Goal: Information Seeking & Learning: Learn about a topic

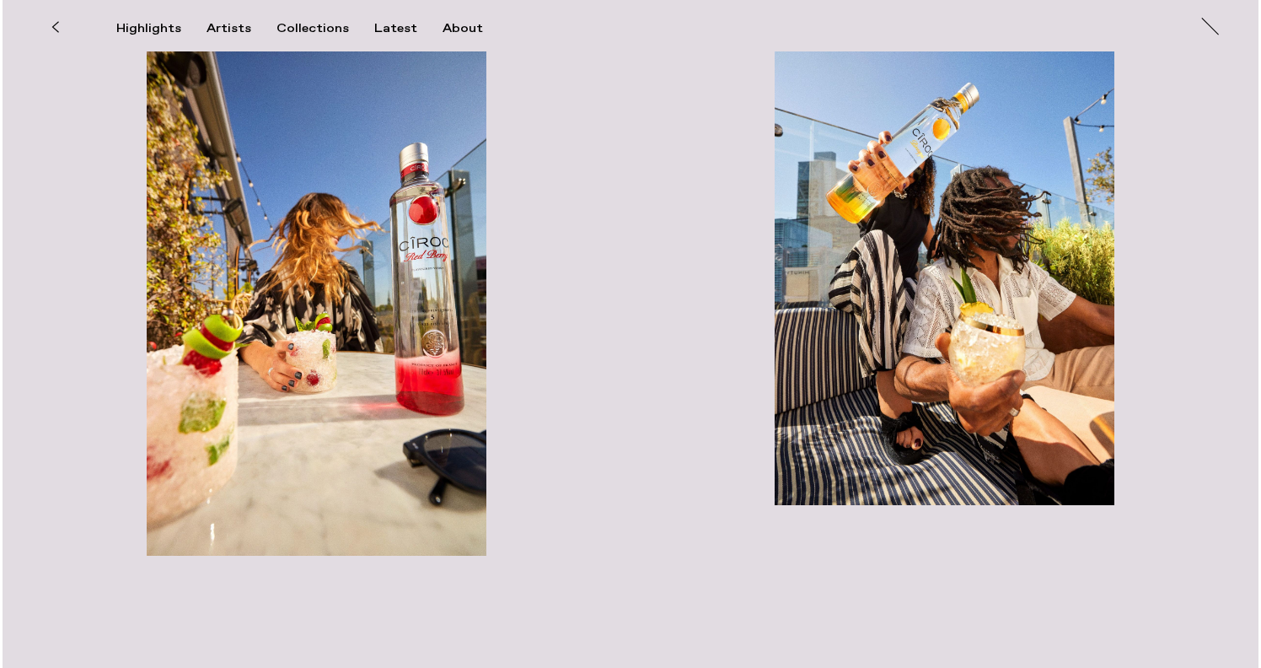
scroll to position [895, 0]
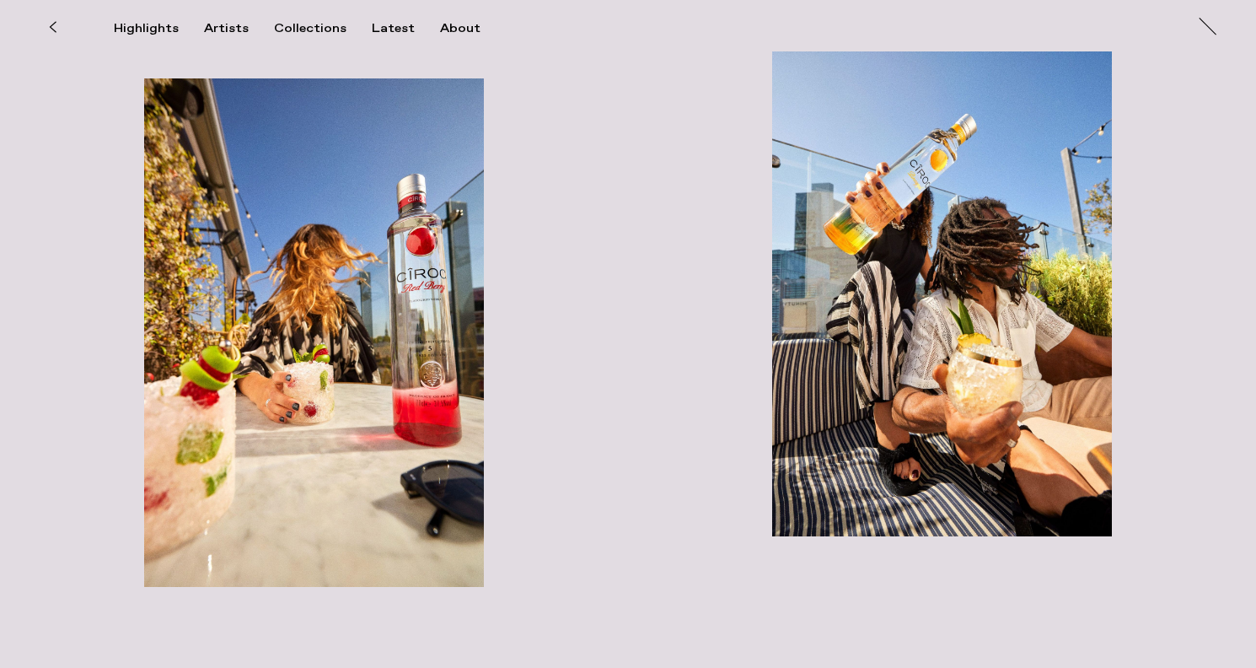
click at [948, 297] on img "button" at bounding box center [941, 282] width 339 height 508
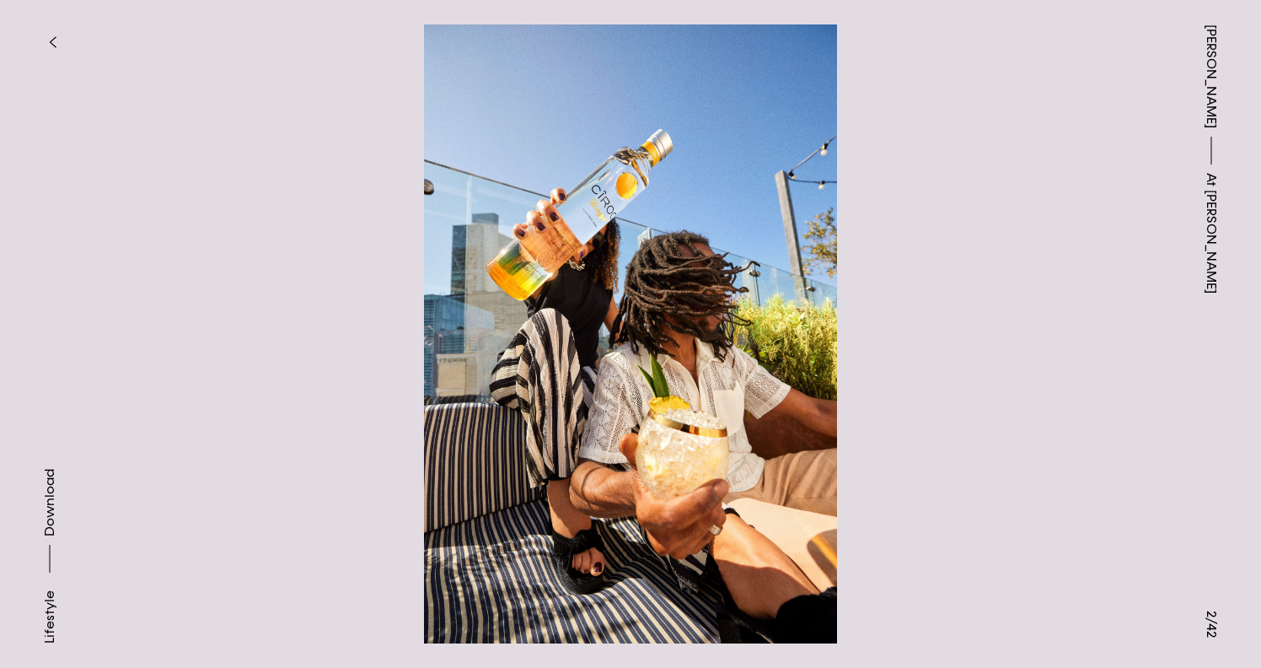
click at [52, 33] on button "button" at bounding box center [52, 42] width 37 height 37
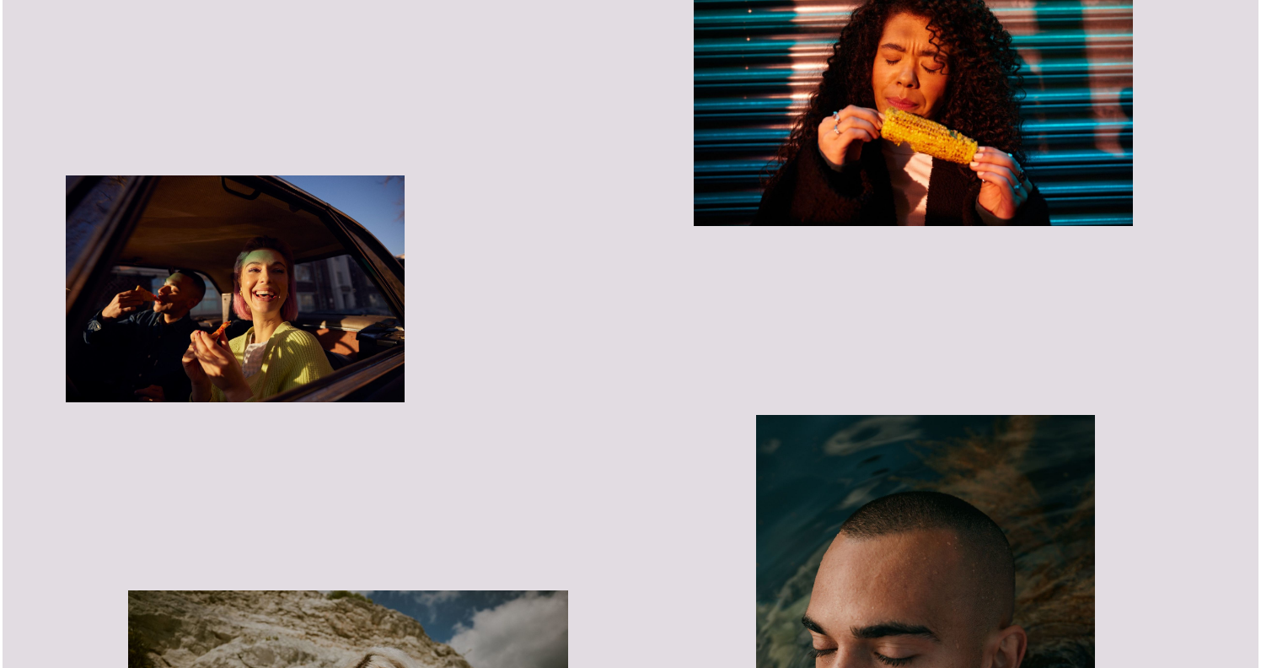
scroll to position [5897, 0]
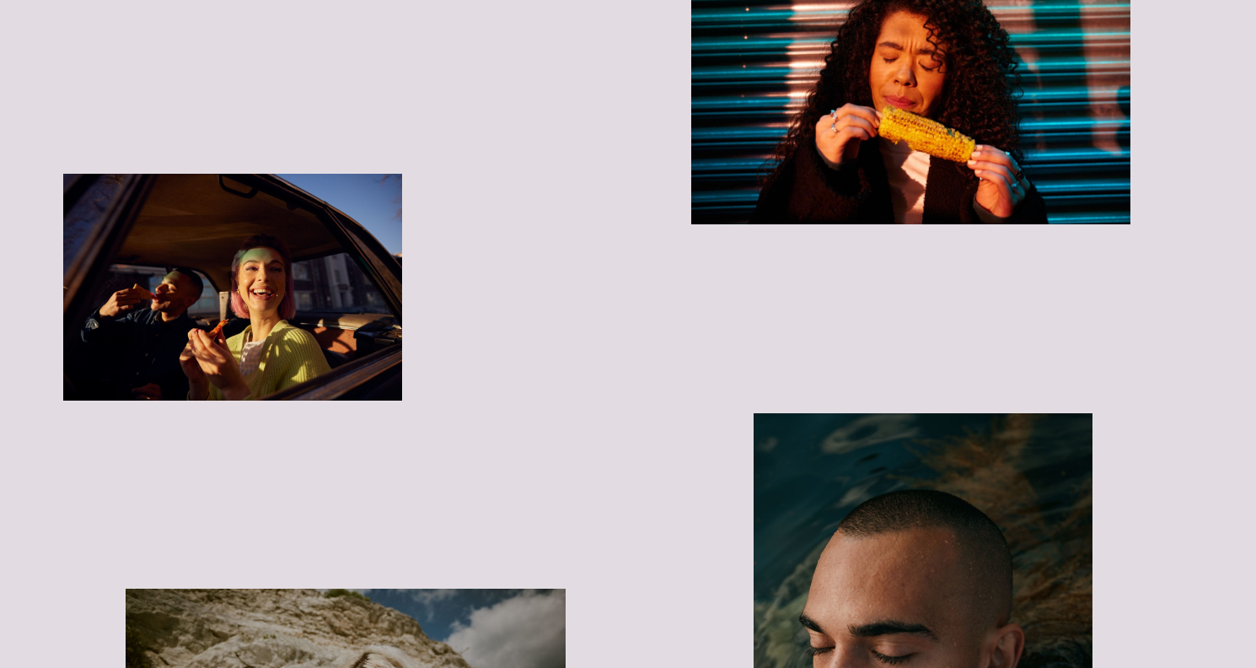
click at [187, 276] on img "button" at bounding box center [232, 287] width 339 height 226
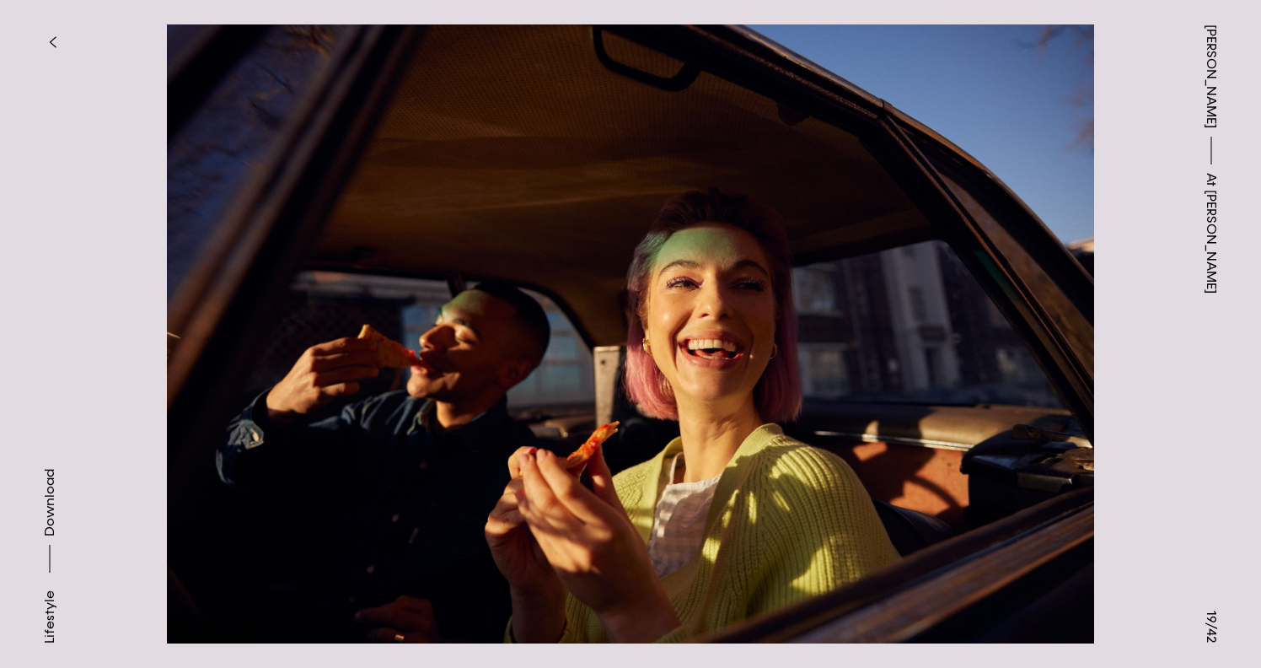
click at [51, 31] on button "button" at bounding box center [52, 42] width 37 height 37
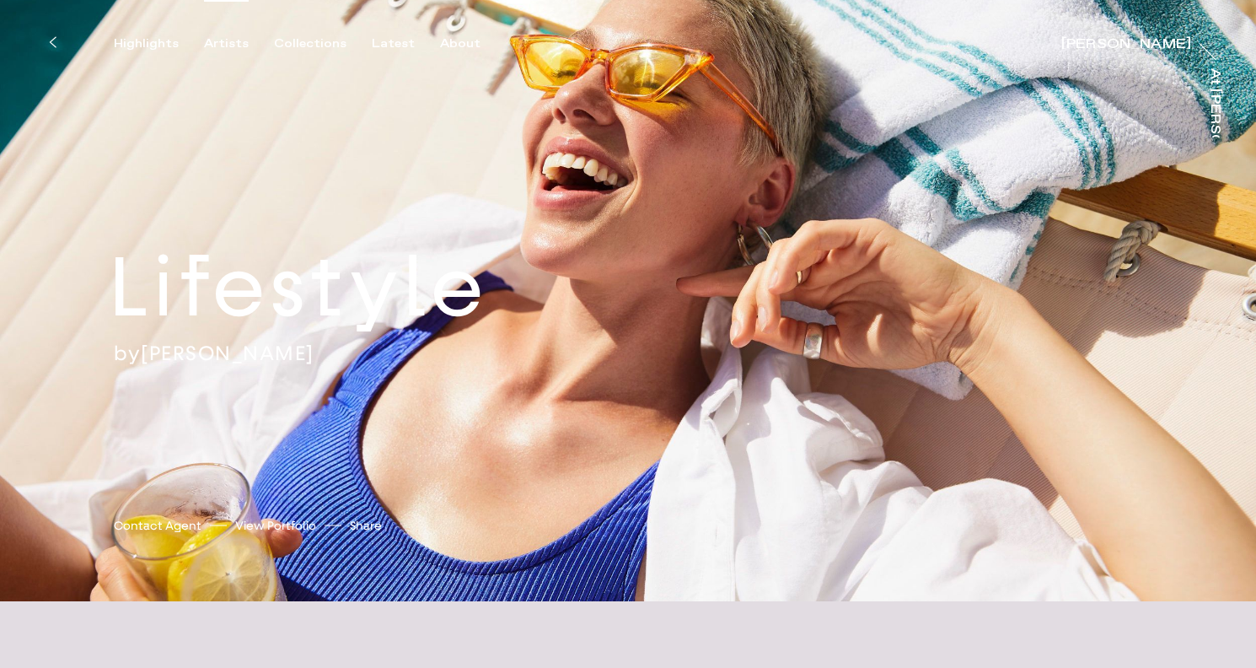
click at [235, 47] on div "Artists" at bounding box center [226, 43] width 45 height 15
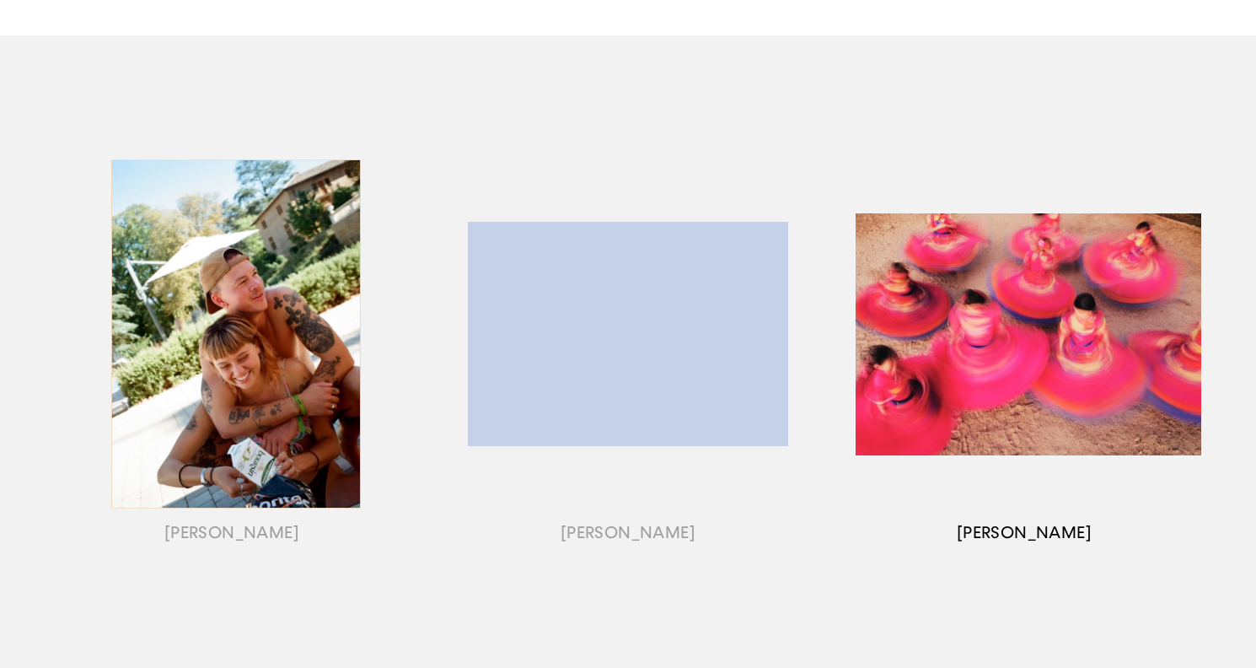
scroll to position [171, 0]
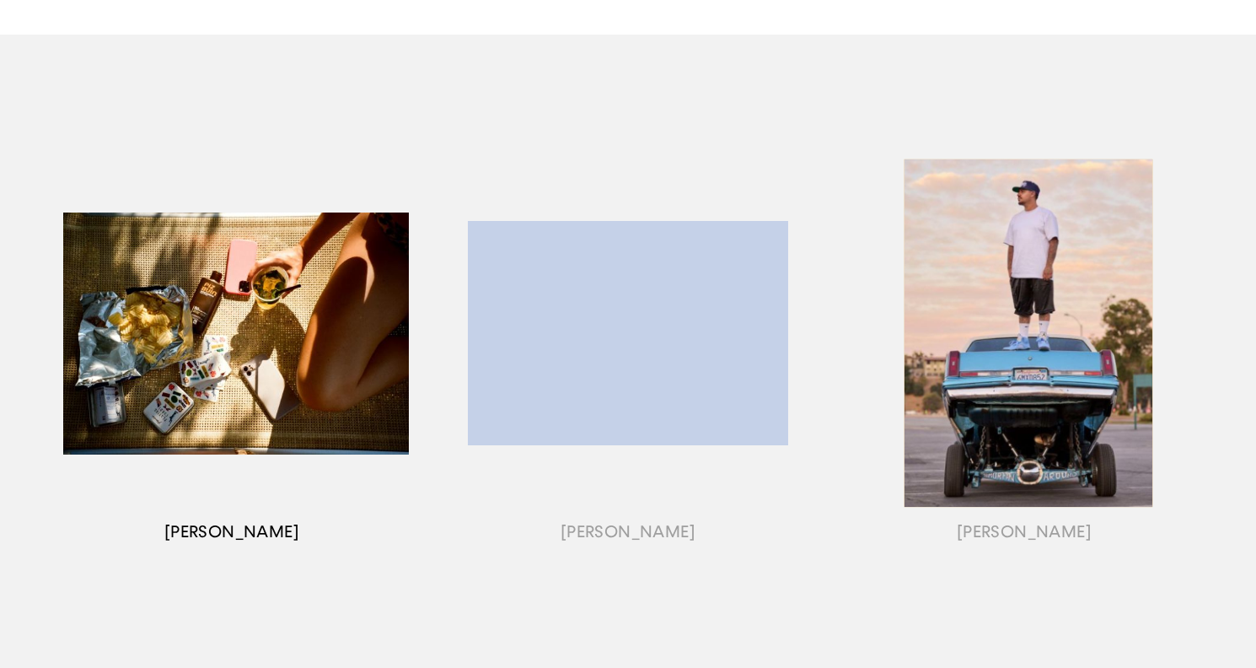
click at [266, 325] on div "button" at bounding box center [232, 354] width 396 height 526
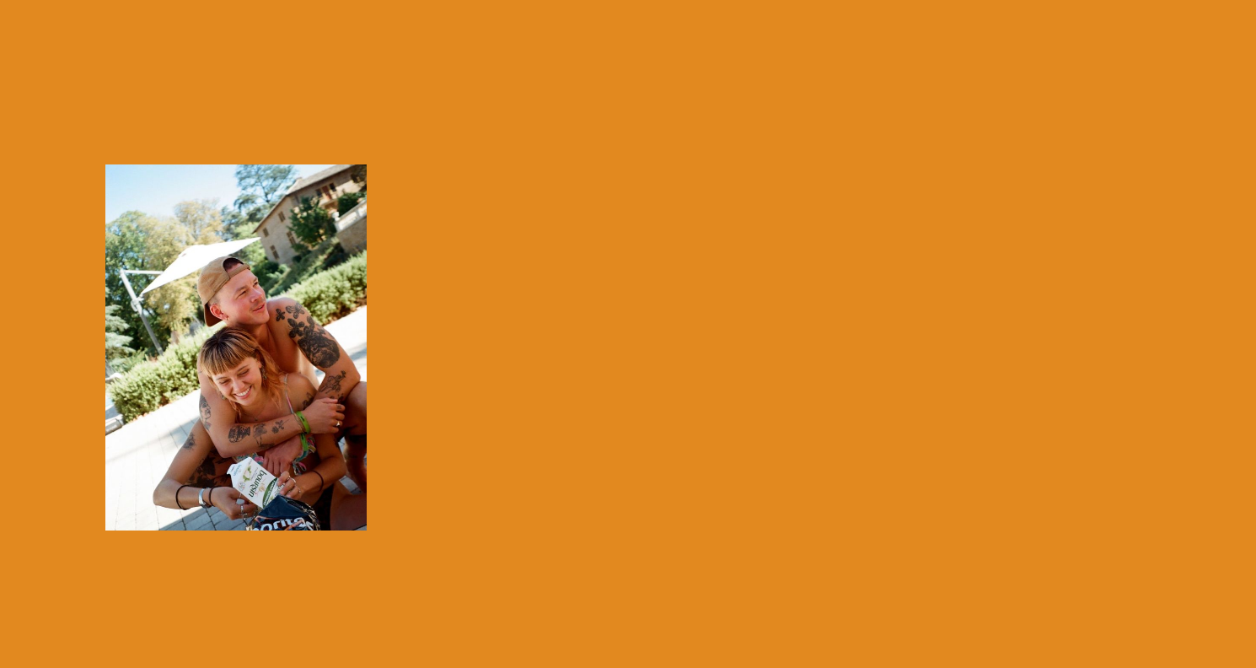
click at [231, 352] on div "button" at bounding box center [232, 354] width 396 height 526
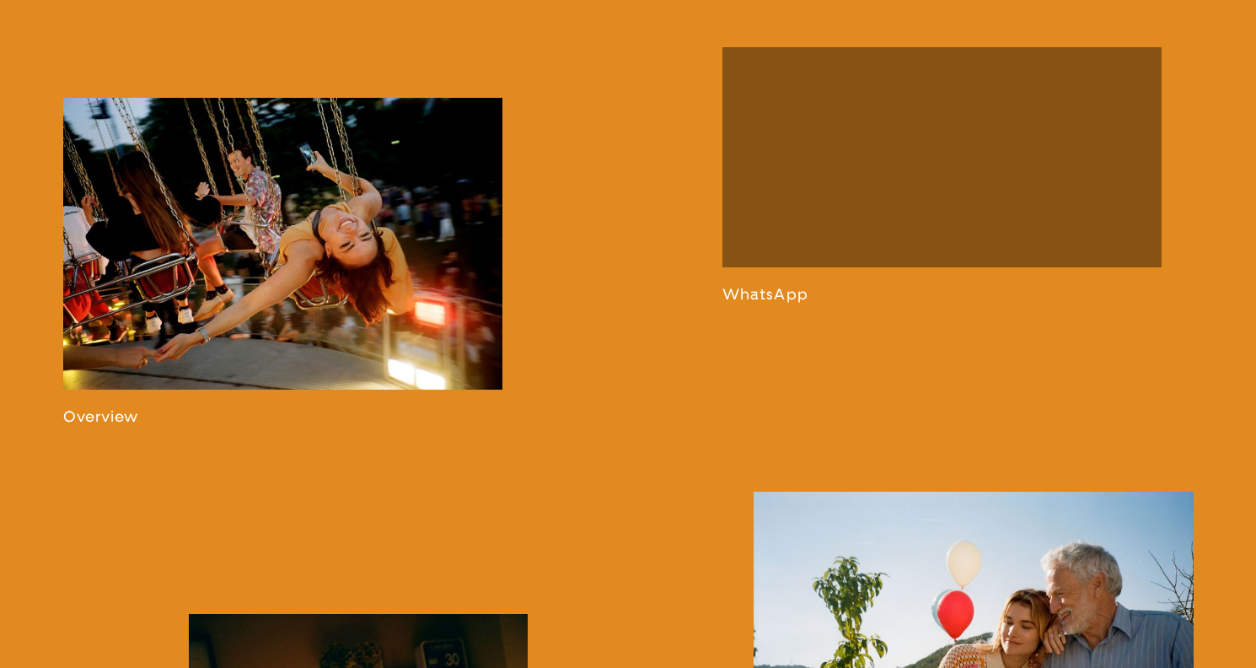
scroll to position [1020, 0]
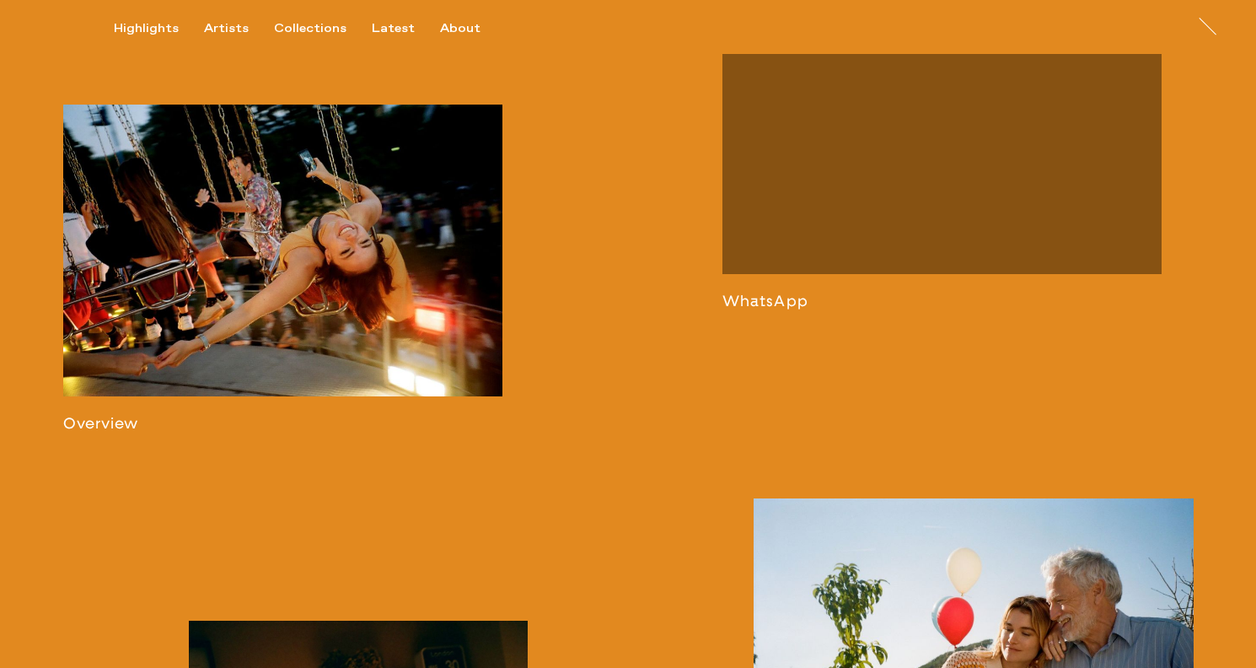
click at [335, 298] on link at bounding box center [283, 269] width 440 height 328
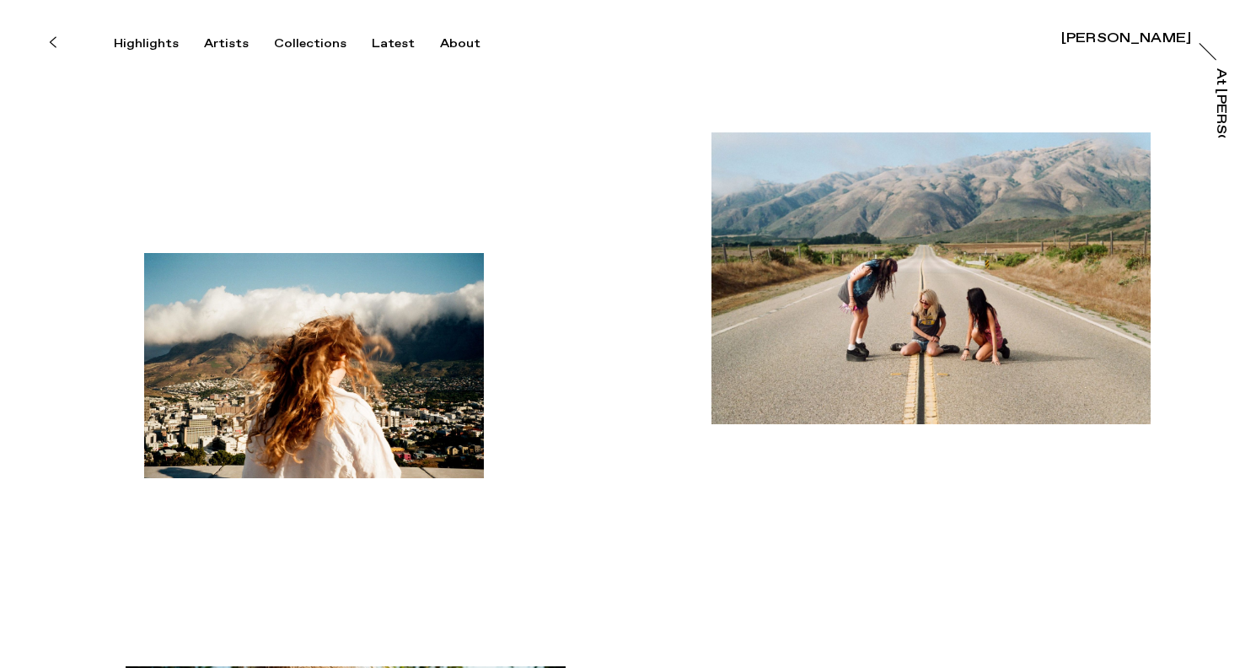
click at [331, 418] on img "button" at bounding box center [313, 365] width 339 height 225
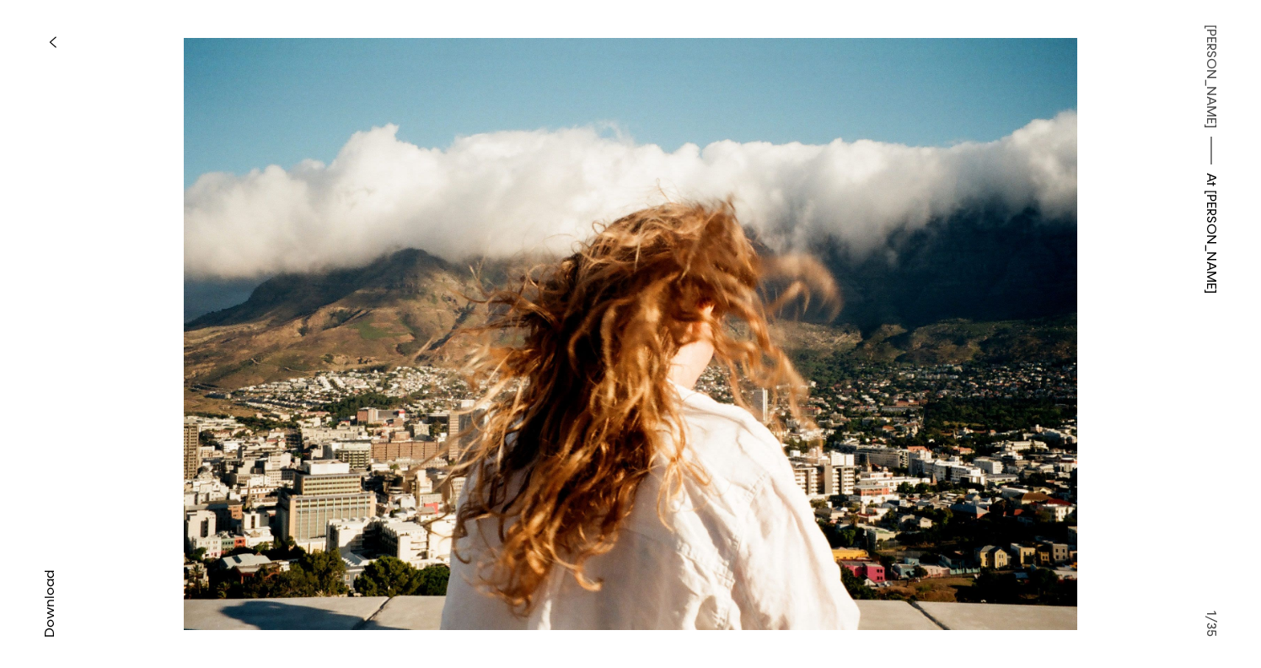
click at [53, 35] on icon "button" at bounding box center [53, 41] width 8 height 13
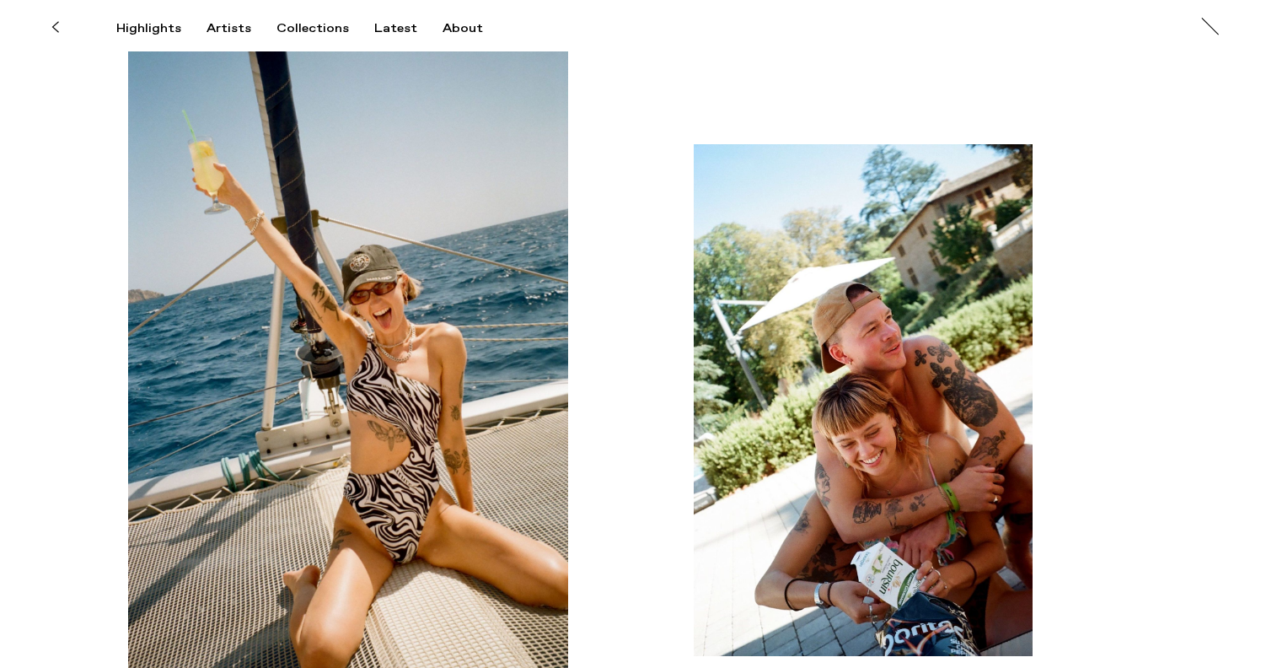
scroll to position [8183, 0]
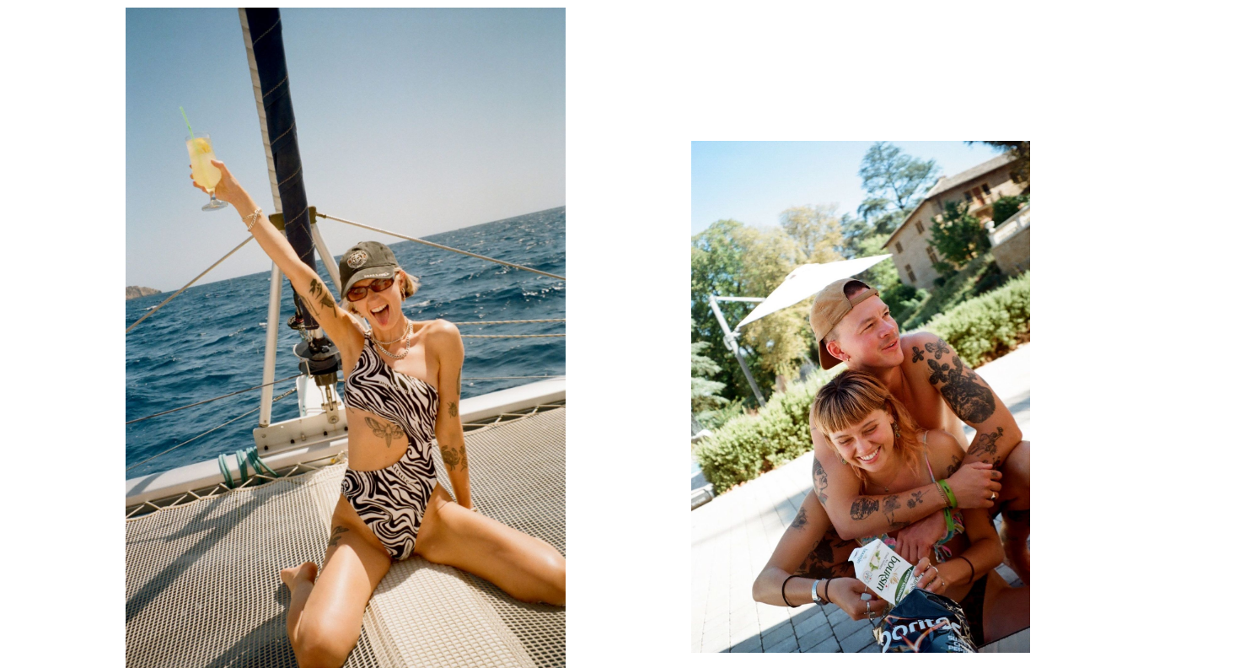
click at [397, 426] on img "button" at bounding box center [346, 339] width 440 height 663
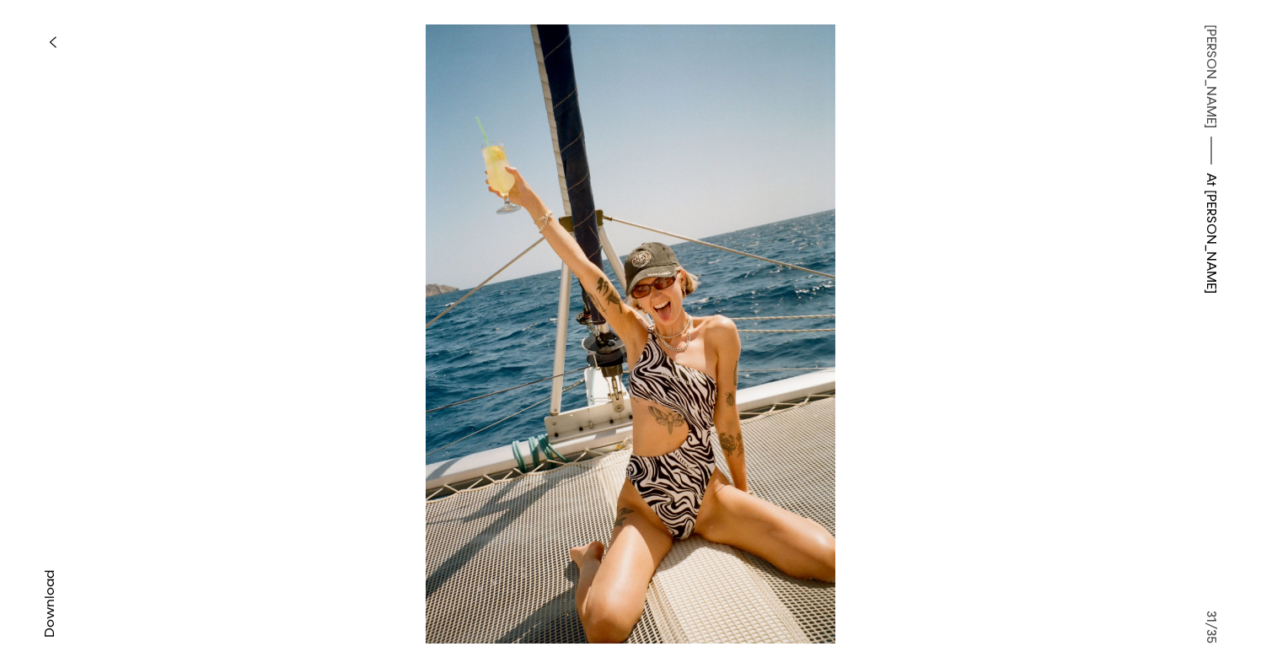
click at [55, 41] on icon "button" at bounding box center [53, 41] width 8 height 13
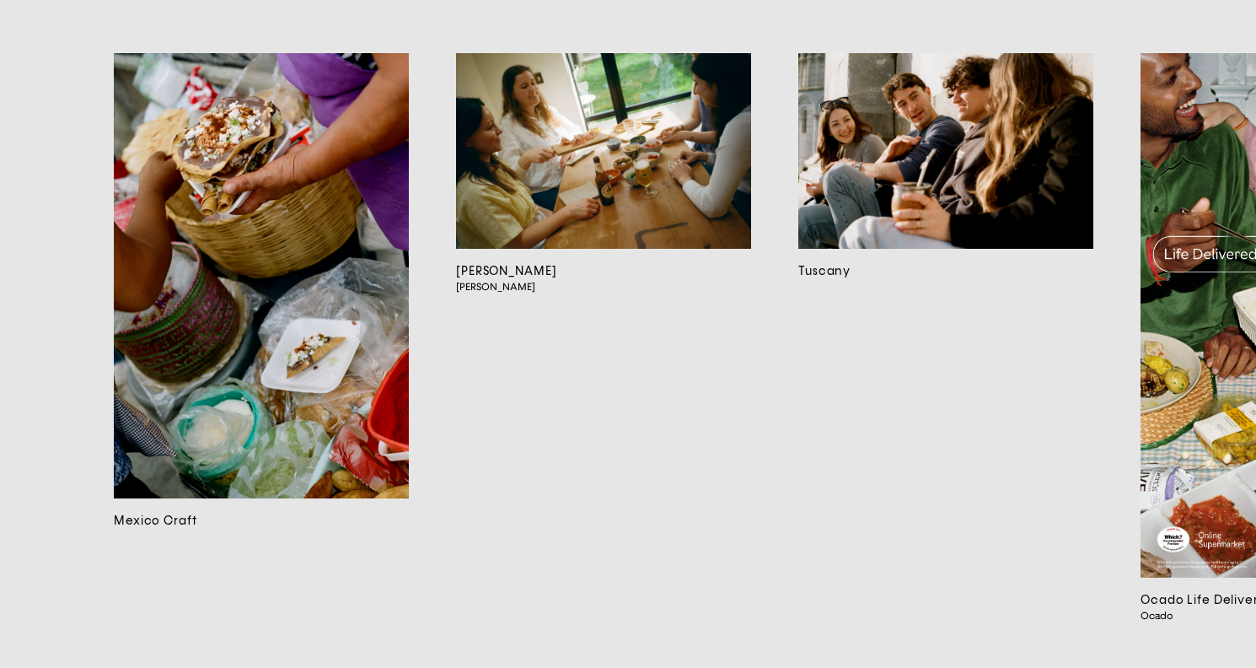
scroll to position [10850, 0]
